Goal: Navigation & Orientation: Understand site structure

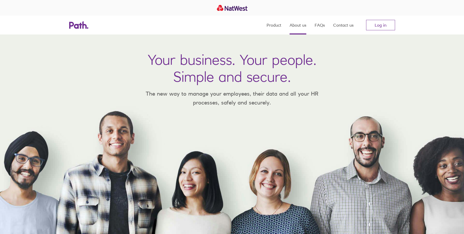
click at [302, 29] on link "About us" at bounding box center [297, 25] width 17 height 19
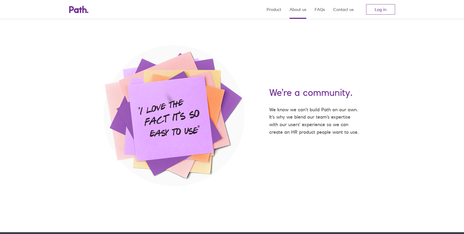
scroll to position [837, 0]
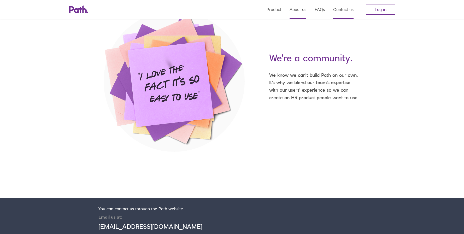
click at [344, 9] on link "Contact us" at bounding box center [343, 9] width 20 height 19
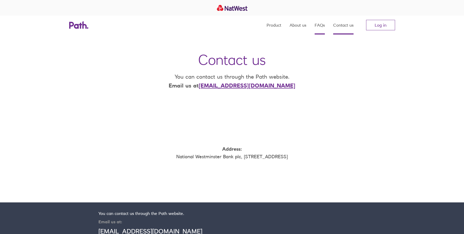
click at [323, 20] on link "FAQs" at bounding box center [319, 25] width 10 height 19
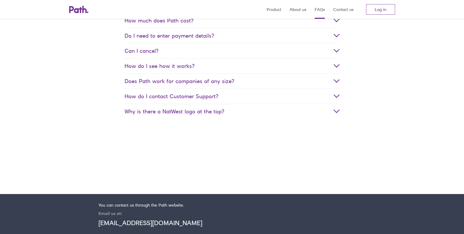
scroll to position [206, 0]
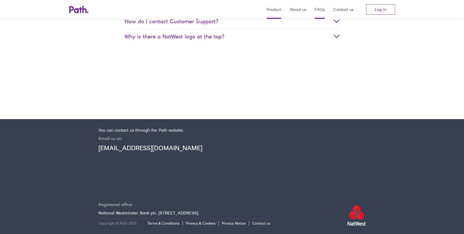
click at [271, 11] on link "Product" at bounding box center [273, 9] width 15 height 19
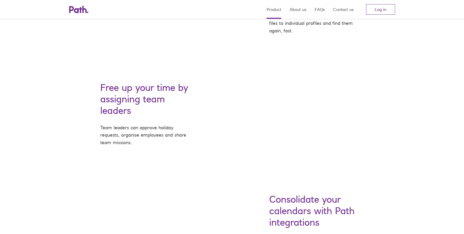
scroll to position [427, 0]
